Goal: Information Seeking & Learning: Learn about a topic

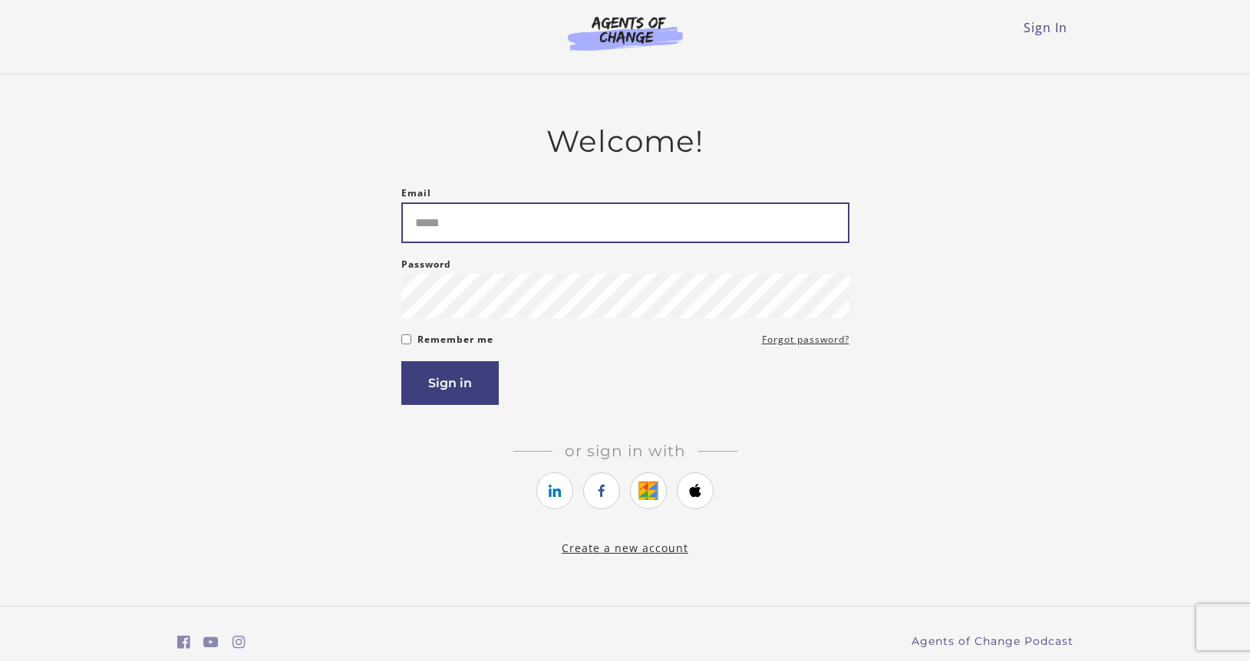
click at [679, 232] on input "Email" at bounding box center [625, 223] width 448 height 41
type input "**********"
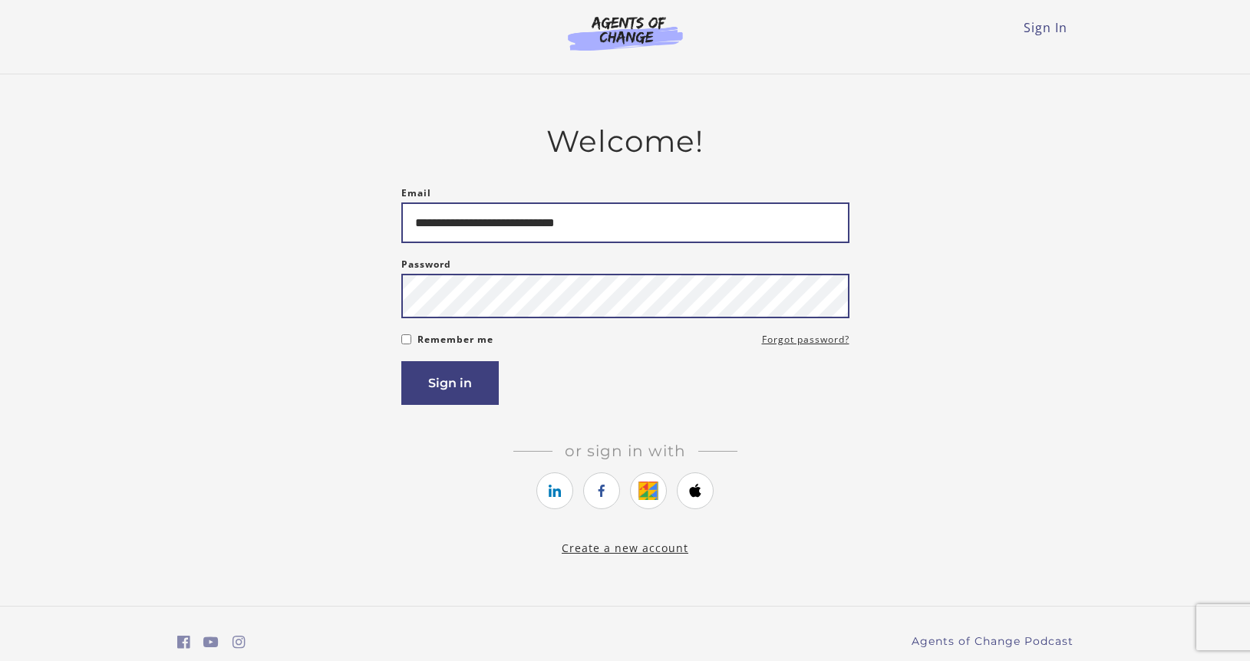
click at [401, 361] on button "Sign in" at bounding box center [449, 383] width 97 height 44
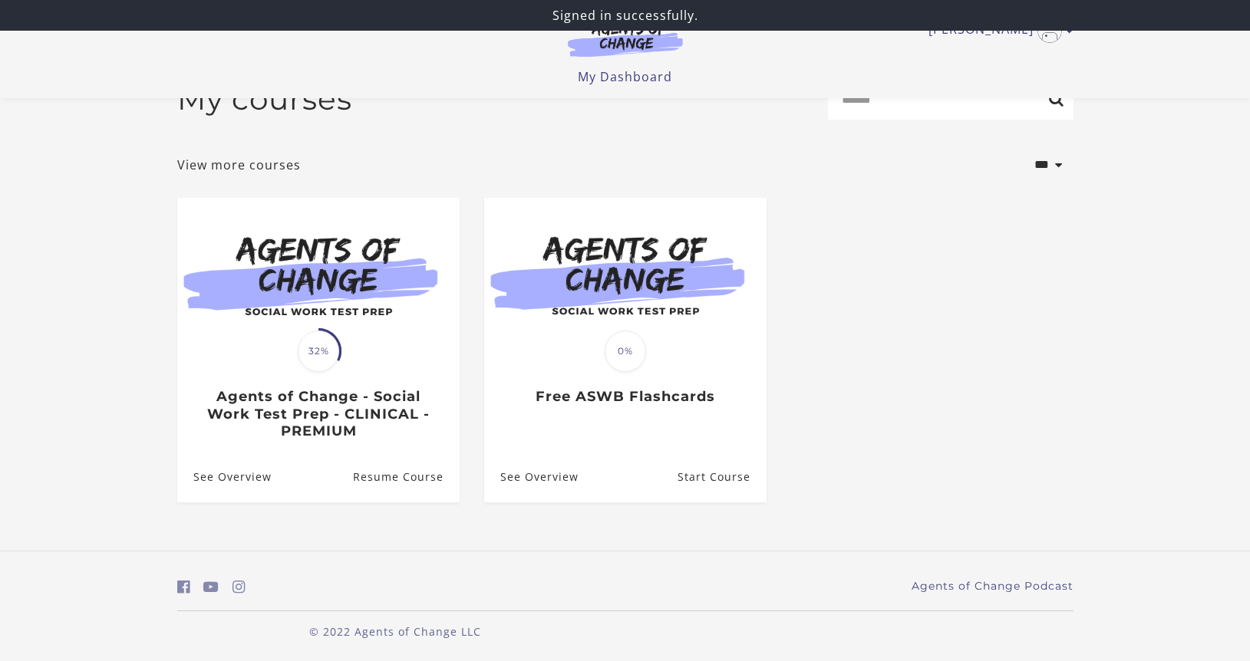
scroll to position [45, 0]
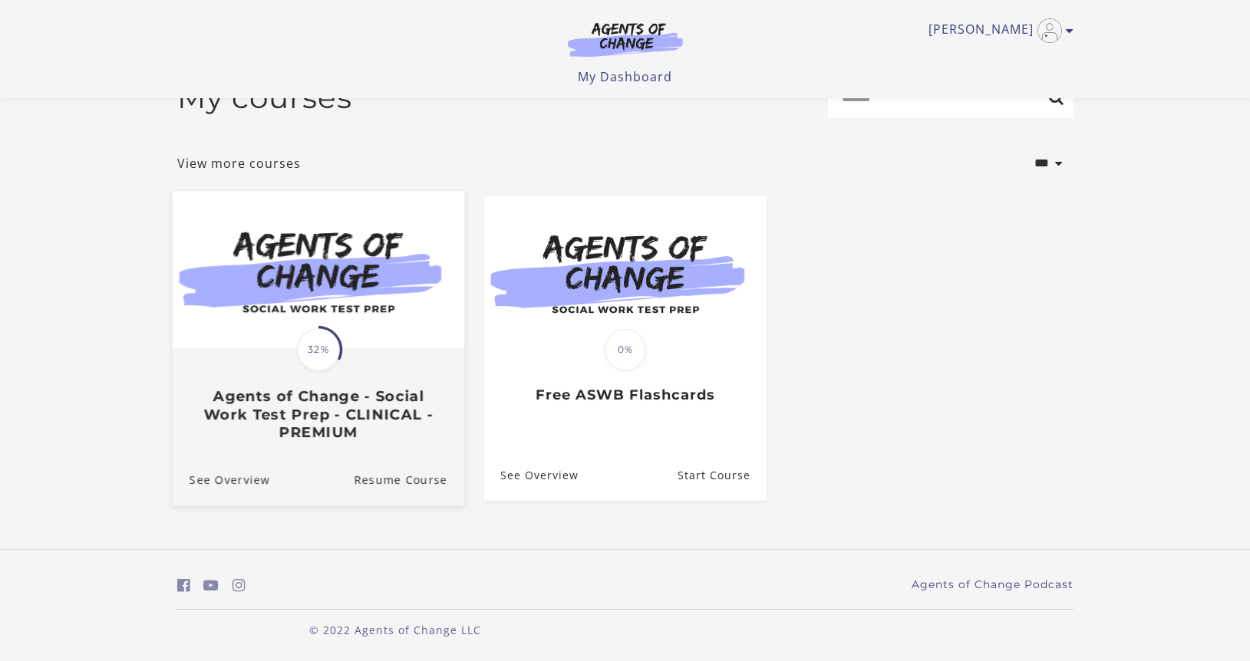
click at [411, 404] on h3 "Agents of Change - Social Work Test Prep - CLINICAL - PREMIUM" at bounding box center [318, 414] width 258 height 54
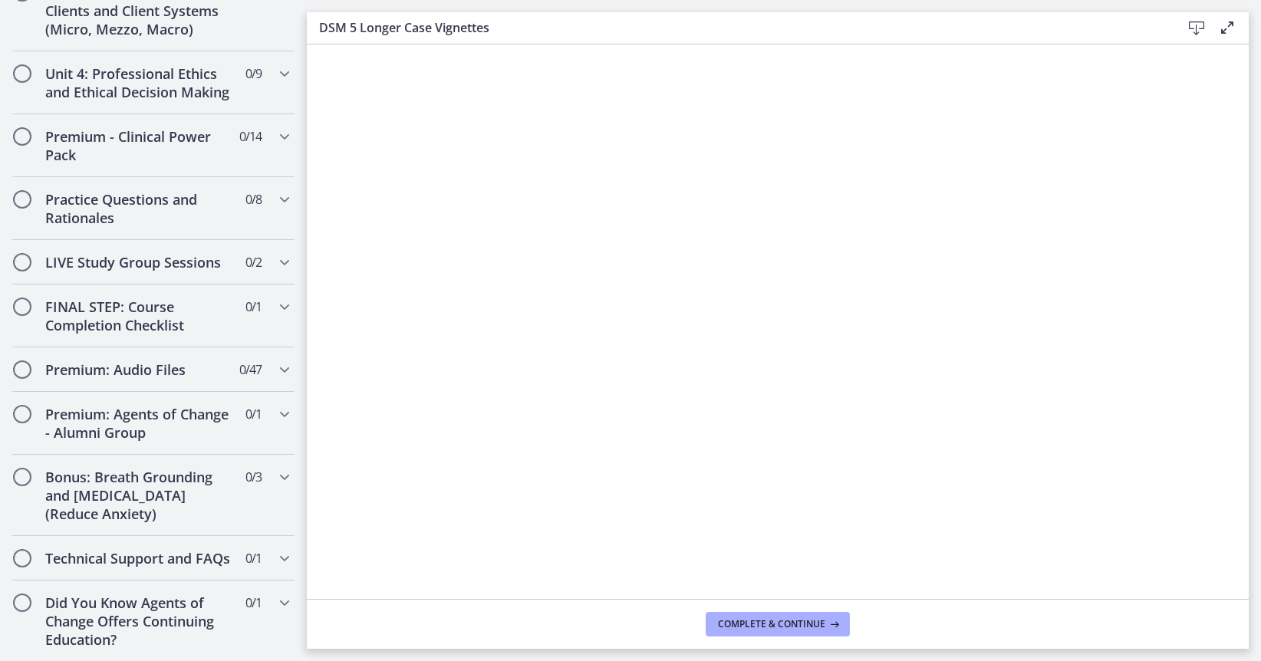
scroll to position [1649, 0]
